Goal: Transaction & Acquisition: Subscribe to service/newsletter

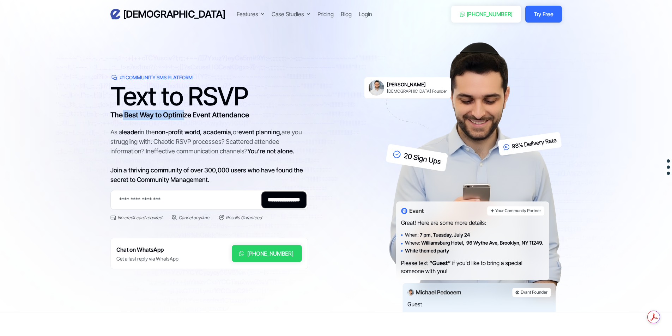
drag, startPoint x: 122, startPoint y: 119, endPoint x: 185, endPoint y: 119, distance: 62.5
click at [185, 119] on h3 "The Best Way to Optimize Event Attendance" at bounding box center [209, 115] width 198 height 11
drag, startPoint x: 134, startPoint y: 131, endPoint x: 210, endPoint y: 130, distance: 75.9
click at [210, 130] on div "As a leader in the non-profit world, academia, or event planning, are you strug…" at bounding box center [209, 155] width 198 height 57
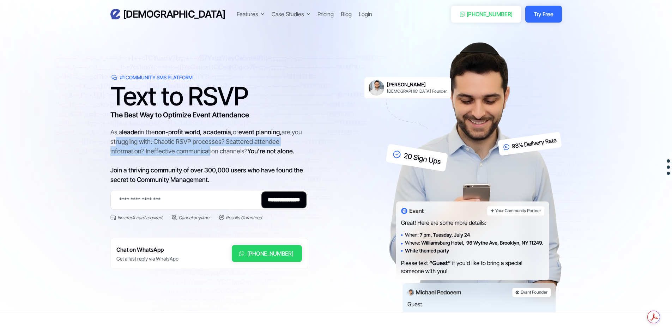
drag, startPoint x: 126, startPoint y: 143, endPoint x: 207, endPoint y: 147, distance: 81.6
click at [207, 147] on div "As a leader in the non-profit world, academia, or event planning, are you strug…" at bounding box center [209, 155] width 198 height 57
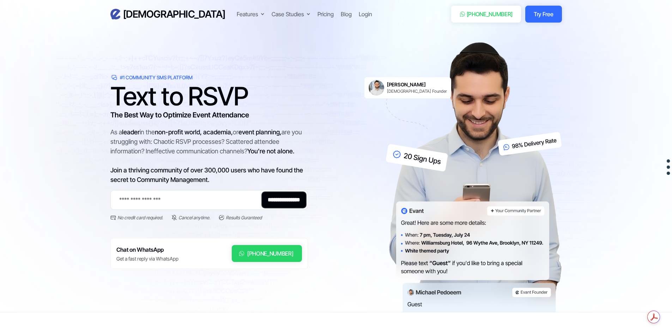
click at [227, 150] on div "As a leader in the non-profit world, academia, or event planning, are you strug…" at bounding box center [209, 155] width 198 height 57
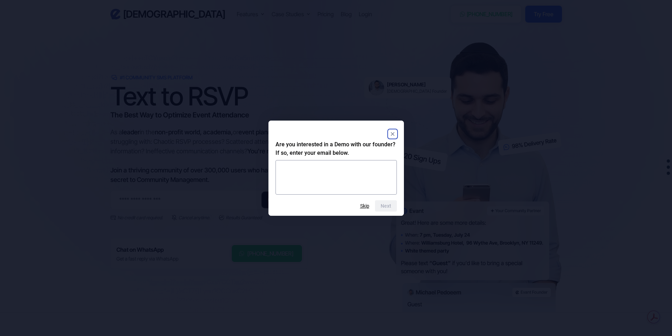
click at [394, 134] on rect "Close" at bounding box center [393, 134] width 8 height 8
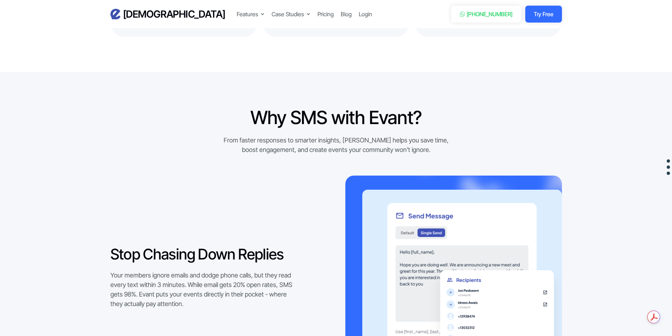
scroll to position [494, 0]
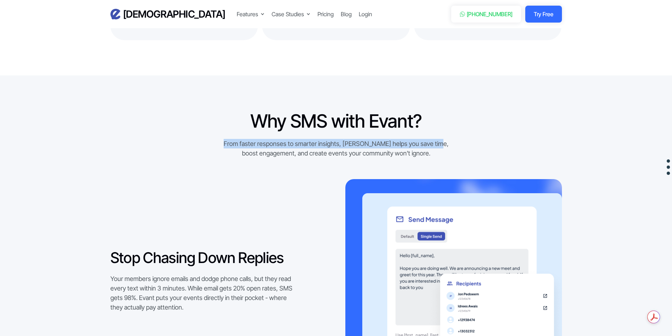
drag, startPoint x: 235, startPoint y: 144, endPoint x: 440, endPoint y: 139, distance: 205.4
click at [440, 139] on div "From faster responses to smarter insights, [PERSON_NAME] helps you save time, b…" at bounding box center [336, 148] width 234 height 19
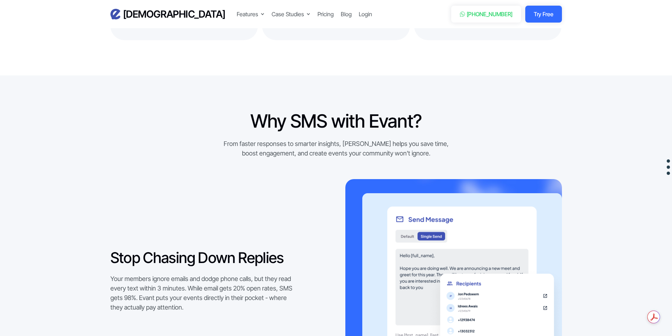
click at [435, 149] on div "From faster responses to smarter insights, [PERSON_NAME] helps you save time, b…" at bounding box center [336, 148] width 234 height 19
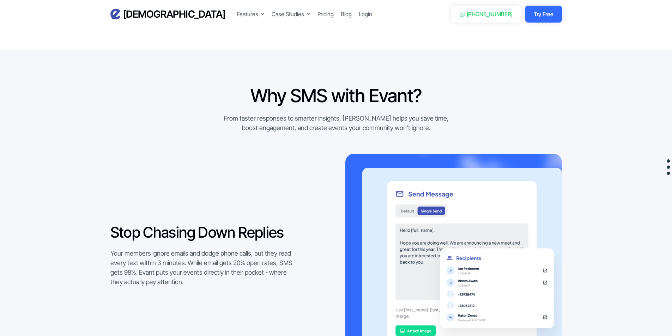
scroll to position [635, 0]
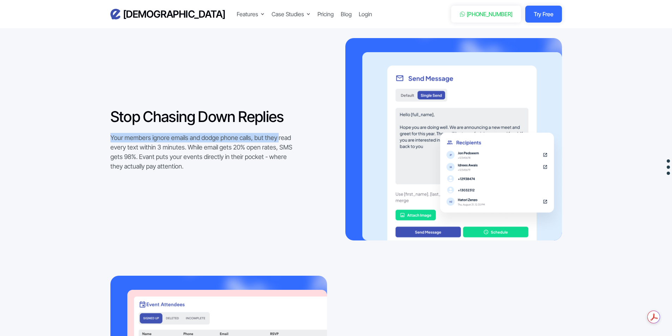
drag, startPoint x: 109, startPoint y: 139, endPoint x: 278, endPoint y: 138, distance: 168.3
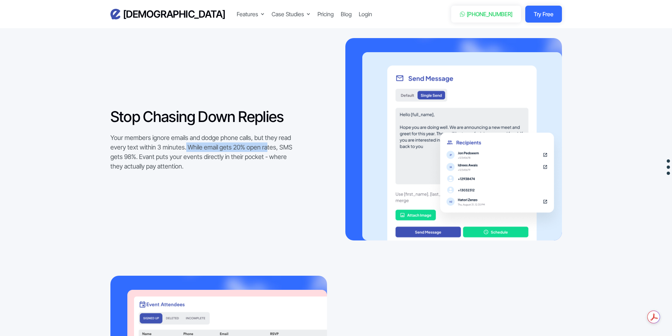
drag, startPoint x: 185, startPoint y: 149, endPoint x: 265, endPoint y: 151, distance: 80.1
click at [265, 151] on div "Your members ignore emails and dodge phone calls, but they read every text with…" at bounding box center [203, 152] width 187 height 38
drag, startPoint x: 147, startPoint y: 157, endPoint x: 289, endPoint y: 156, distance: 141.9
click at [289, 156] on div "Your members ignore emails and dodge phone calls, but they read every text with…" at bounding box center [203, 152] width 187 height 38
click at [289, 157] on div "Your members ignore emails and dodge phone calls, but they read every text with…" at bounding box center [203, 152] width 187 height 38
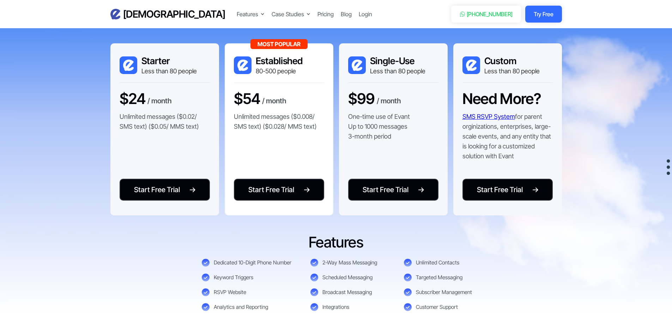
scroll to position [1482, 0]
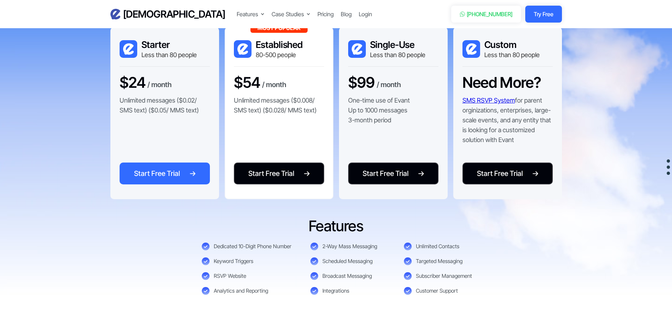
click at [171, 170] on div "Start Free Trial" at bounding box center [157, 173] width 46 height 11
